Goal: Find specific page/section: Find specific page/section

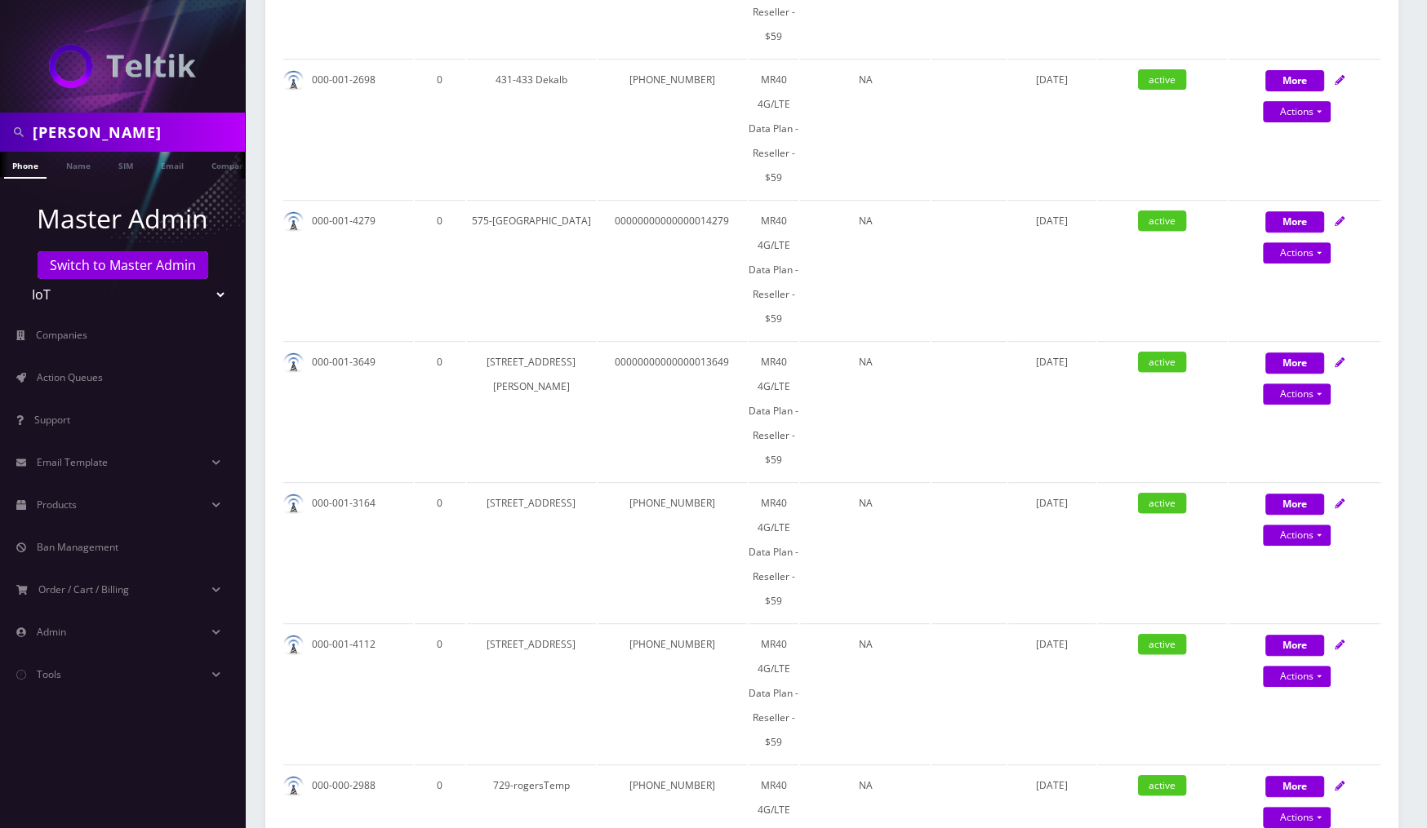
scroll to position [490, 0]
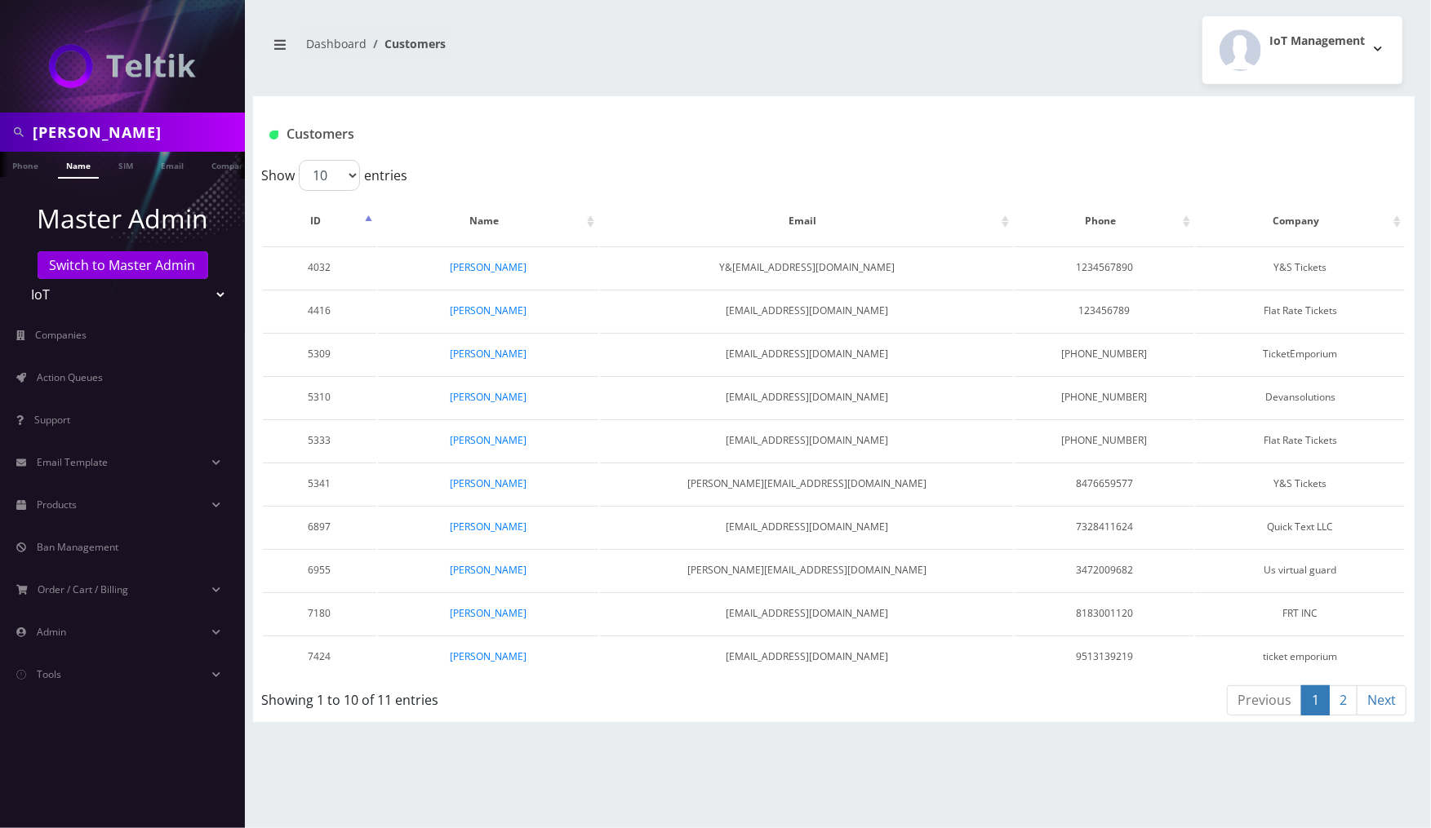
click at [123, 127] on input "[PERSON_NAME]" at bounding box center [137, 132] width 208 height 31
type input "pic"
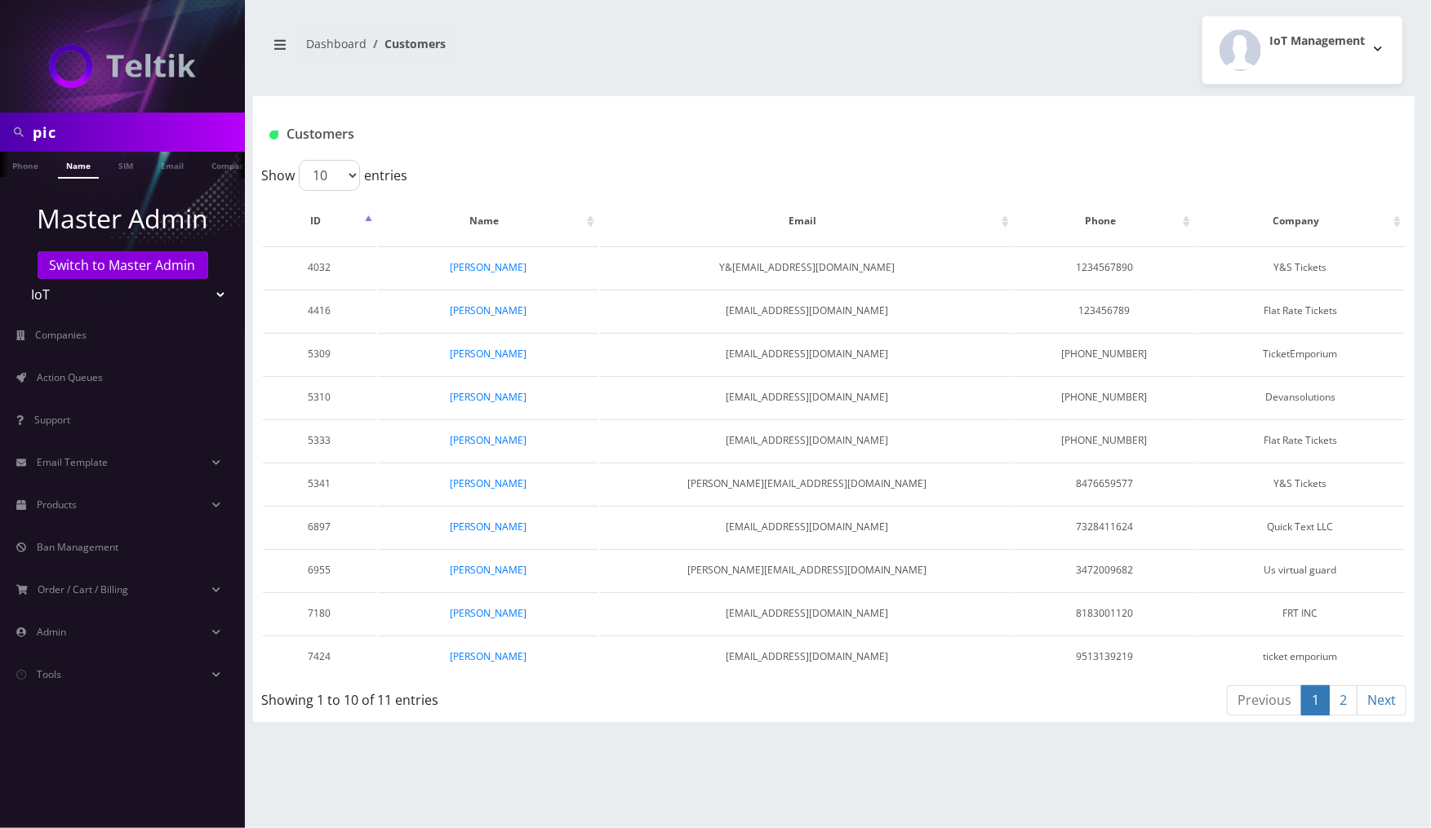
click at [79, 171] on link "Name" at bounding box center [78, 165] width 41 height 27
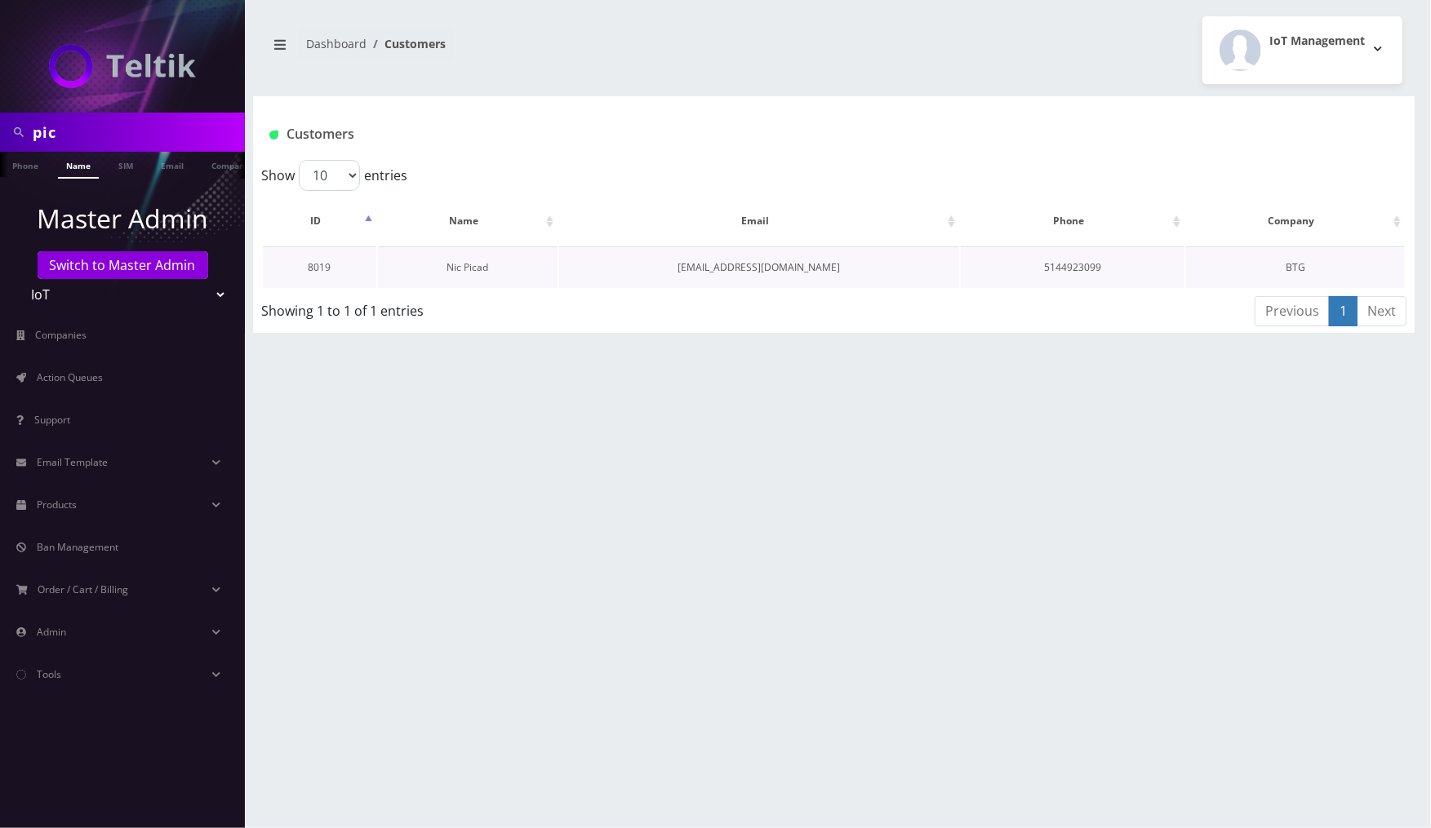
click at [470, 269] on link "Nic Picad" at bounding box center [467, 267] width 42 height 14
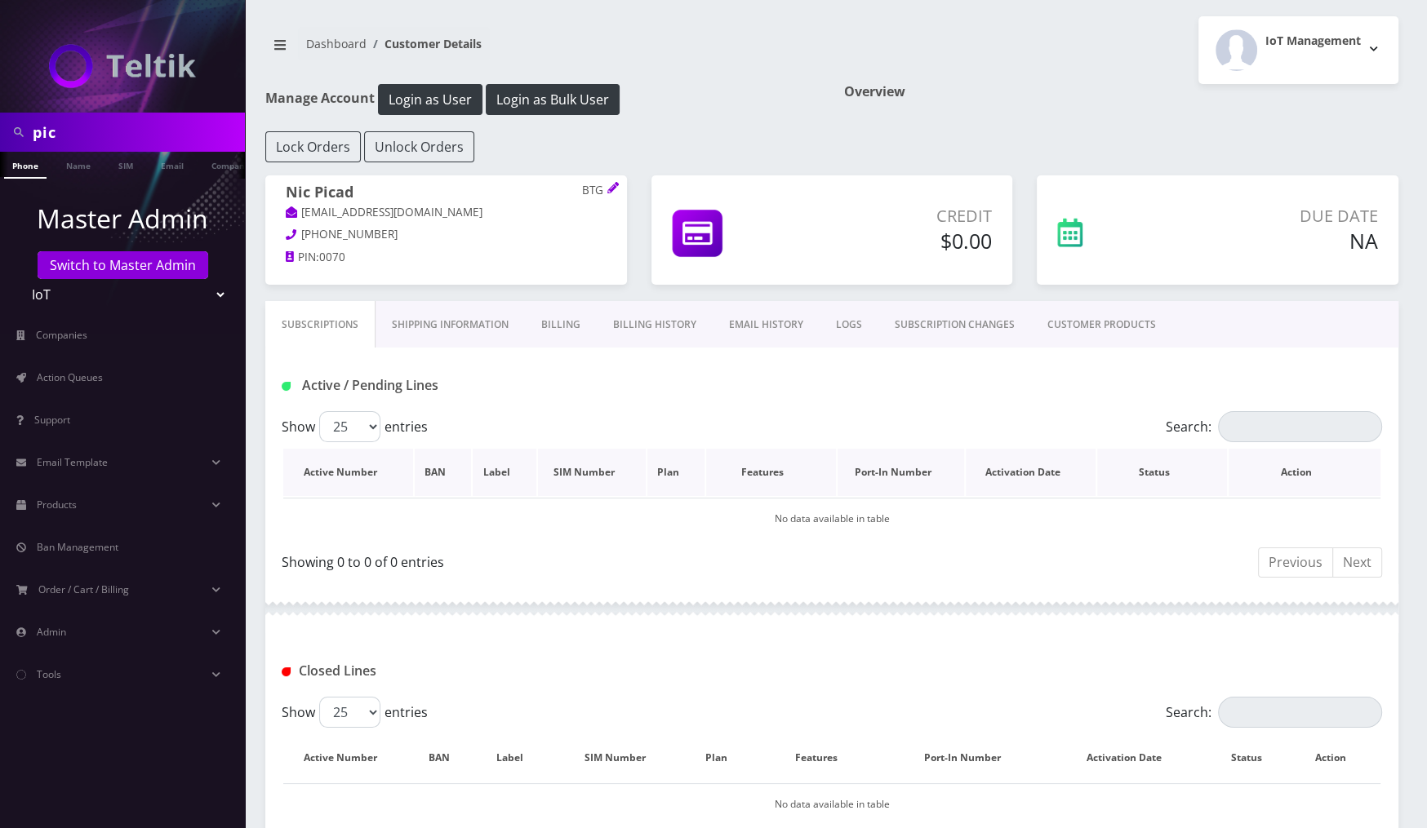
scroll to position [129, 0]
